Goal: Transaction & Acquisition: Download file/media

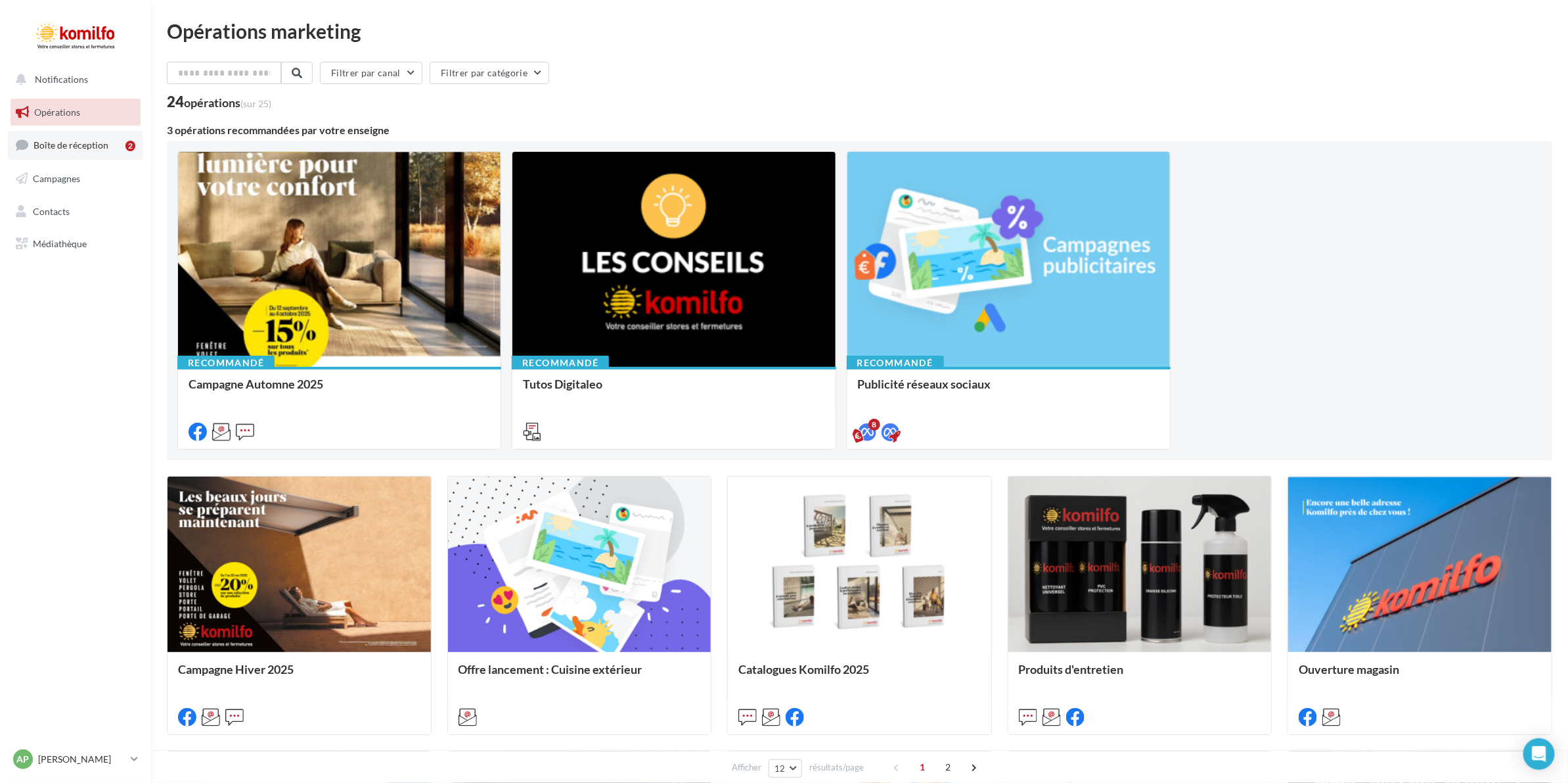
click at [73, 150] on span "Boîte de réception" at bounding box center [72, 145] width 75 height 11
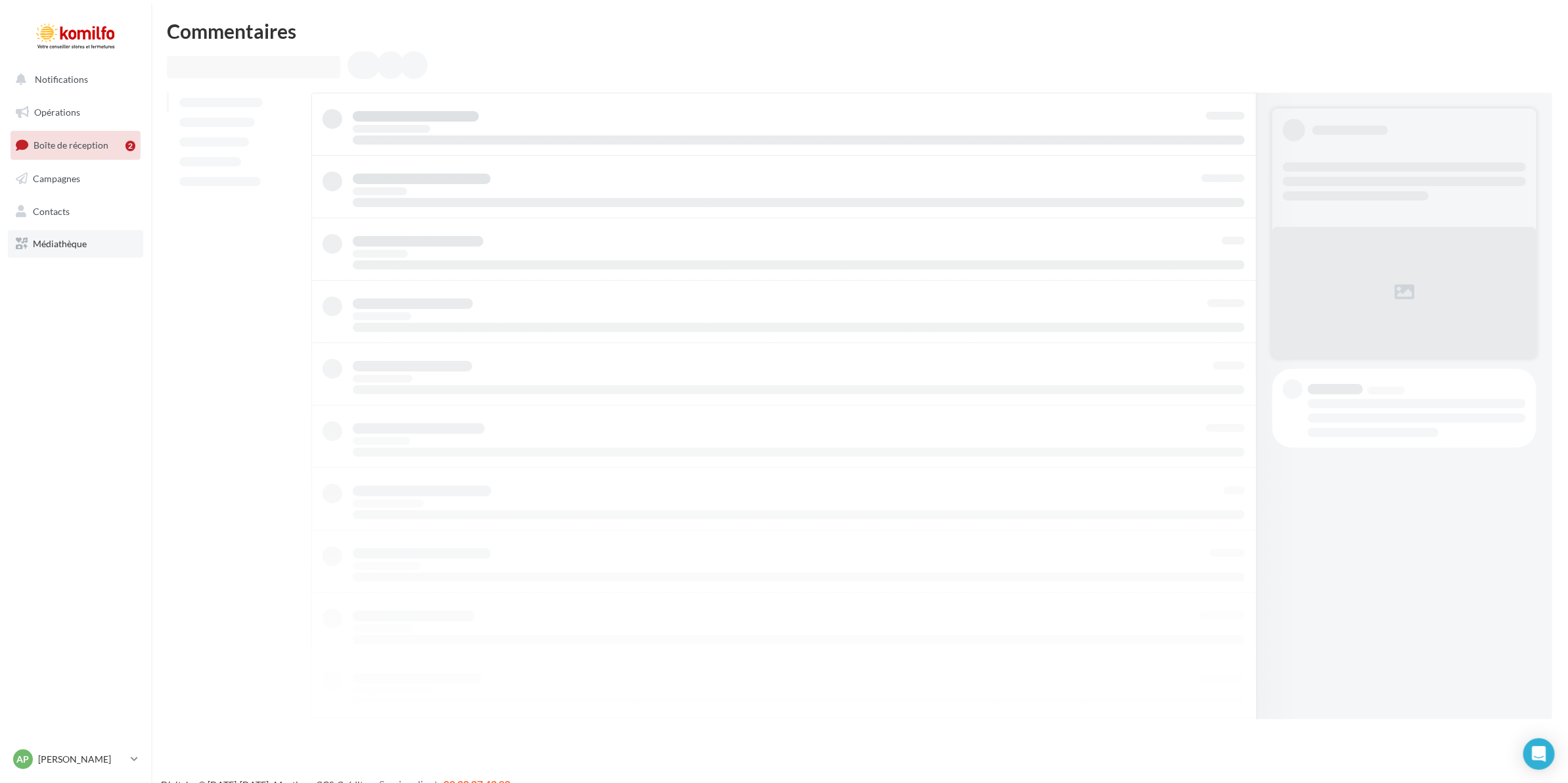
click at [40, 237] on link "Médiathèque" at bounding box center [76, 244] width 136 height 28
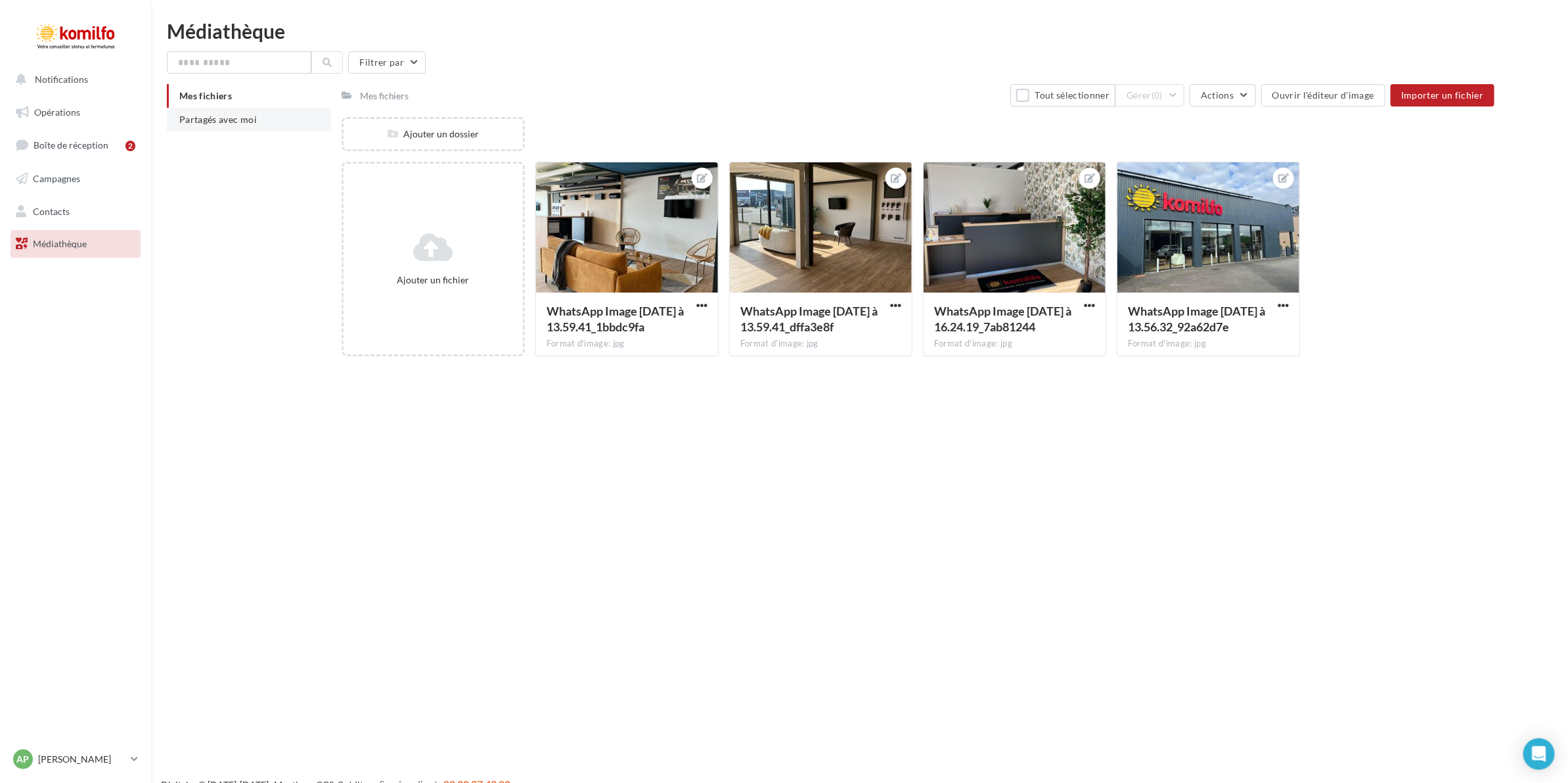
click at [276, 120] on li "Partagés avec moi" at bounding box center [249, 119] width 164 height 24
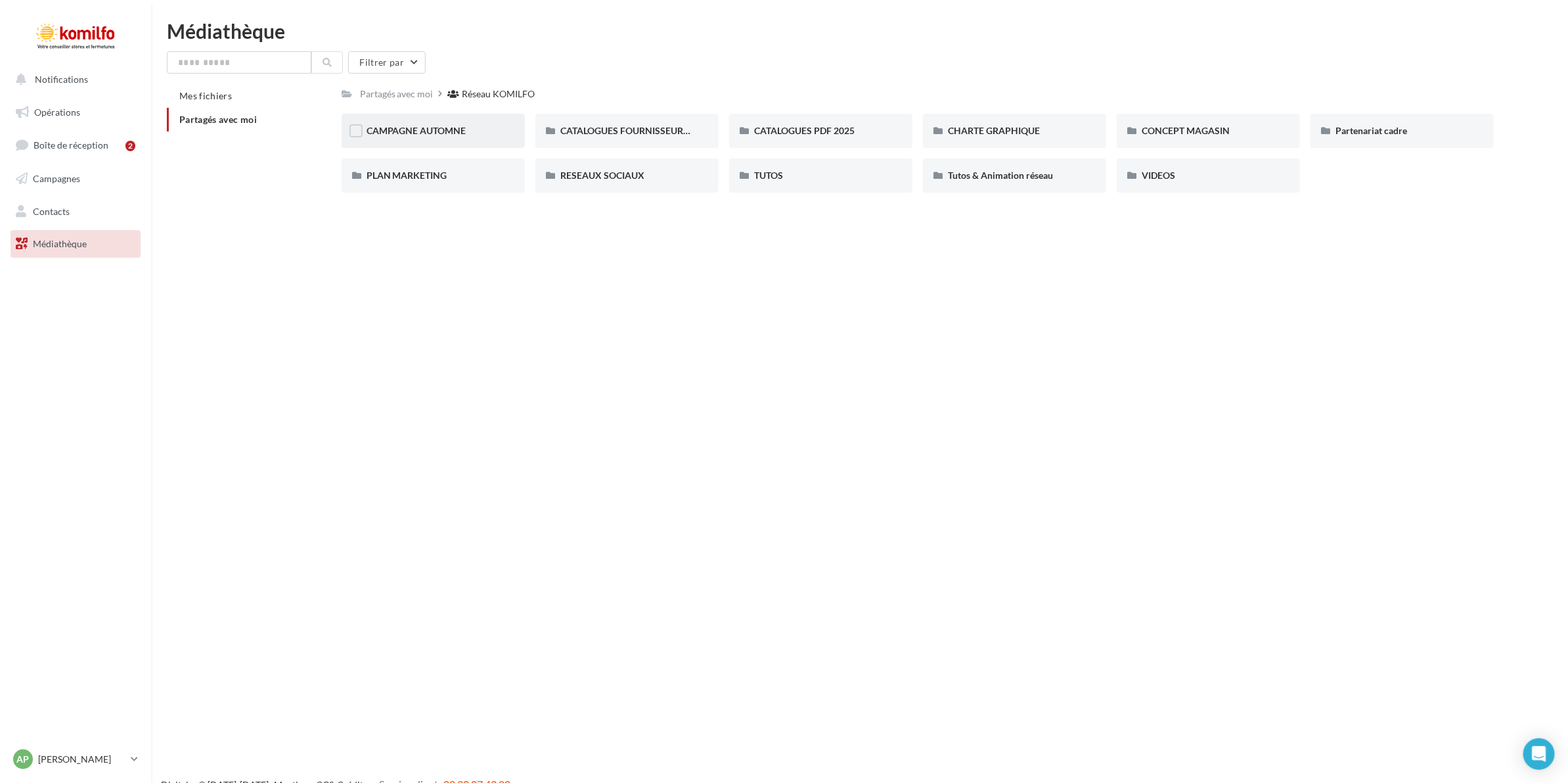
click at [490, 133] on div "CAMPAGNE AUTOMNE" at bounding box center [433, 130] width 133 height 13
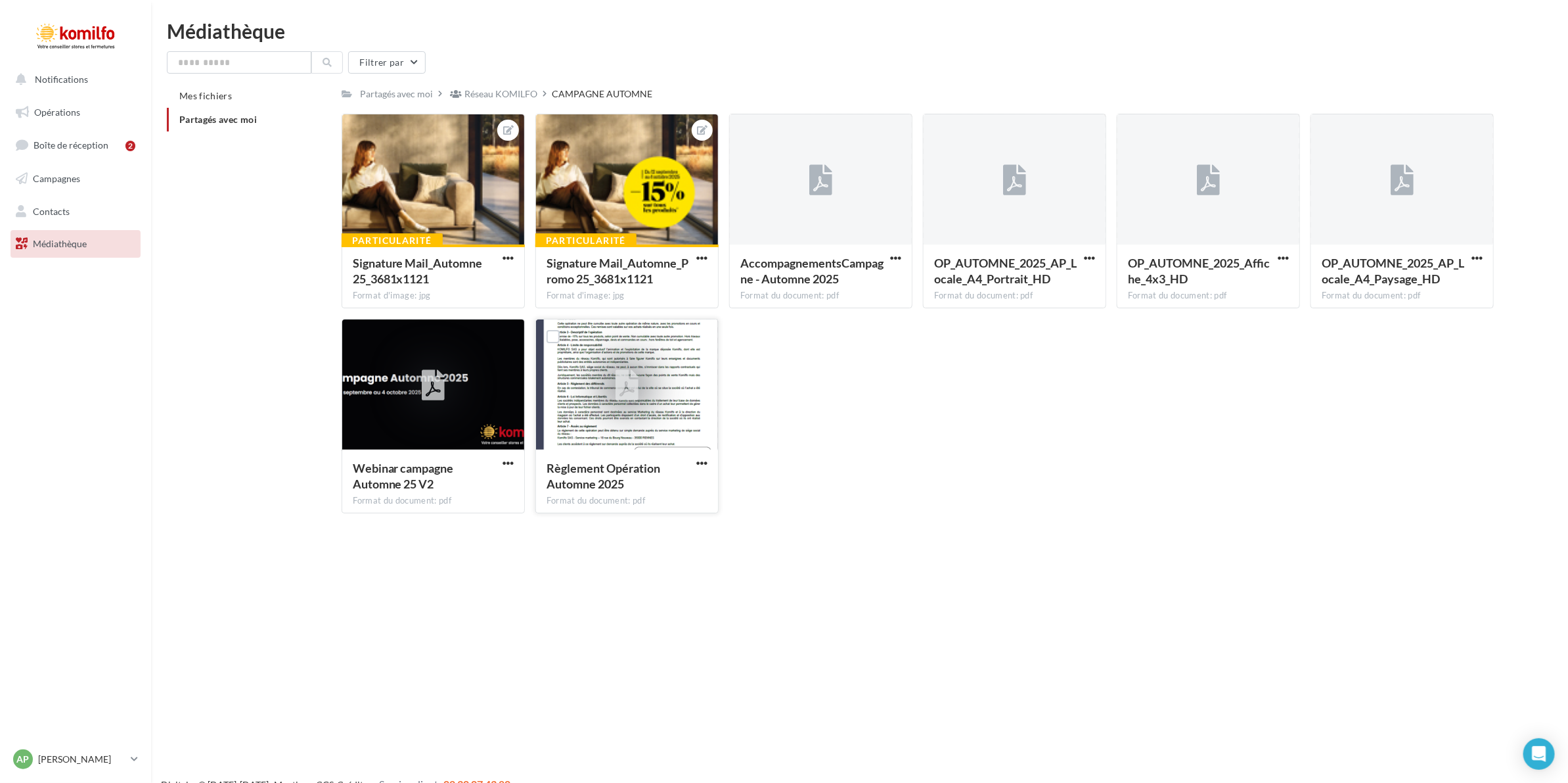
click at [708, 464] on button "button" at bounding box center [702, 464] width 17 height 13
click at [686, 481] on button "Télécharger" at bounding box center [644, 488] width 131 height 34
